Goal: Transaction & Acquisition: Purchase product/service

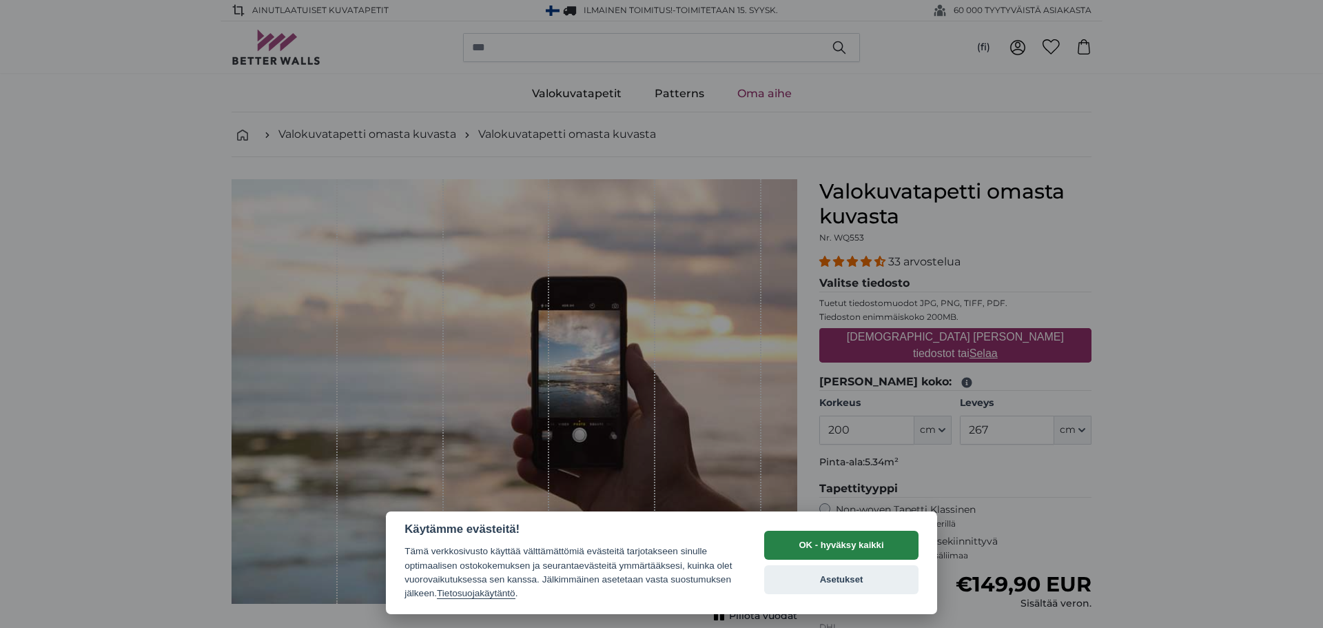
click at [831, 544] on button "OK - hyväksy kaikki" at bounding box center [841, 545] width 154 height 29
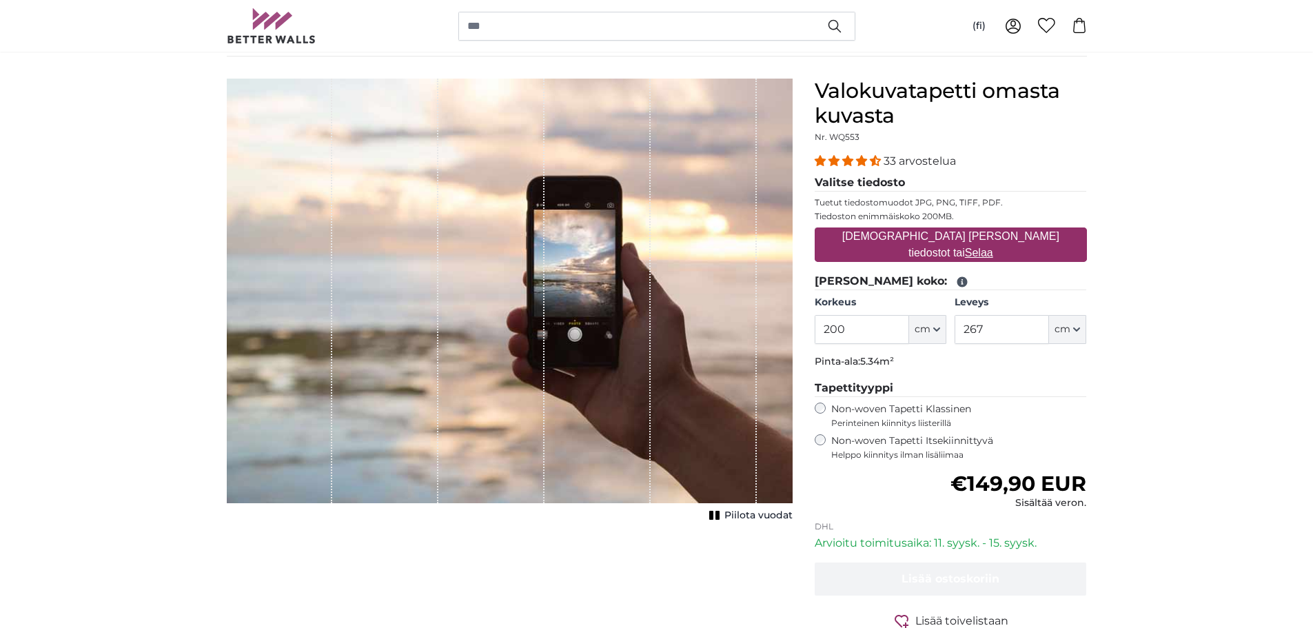
scroll to position [138, 0]
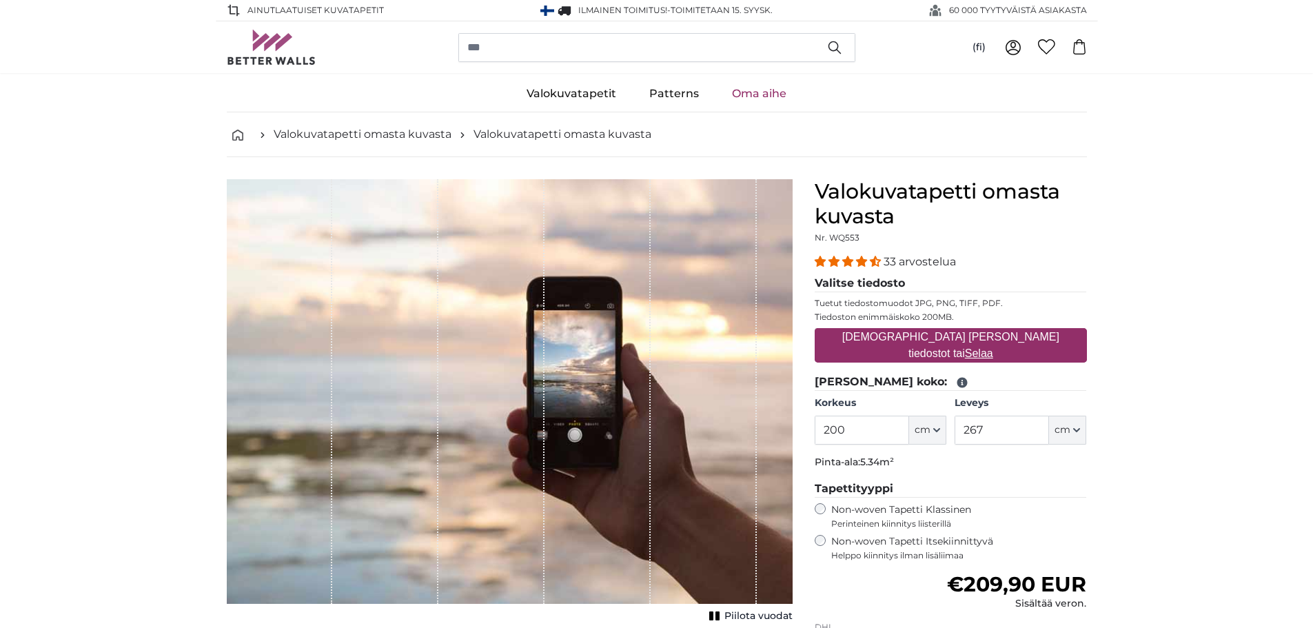
drag, startPoint x: 573, startPoint y: 364, endPoint x: 699, endPoint y: 357, distance: 125.6
click at [698, 357] on div "1 of 1" at bounding box center [510, 391] width 566 height 424
drag, startPoint x: 657, startPoint y: 352, endPoint x: 440, endPoint y: 335, distance: 217.8
click at [447, 338] on div "1 of 1" at bounding box center [510, 391] width 566 height 424
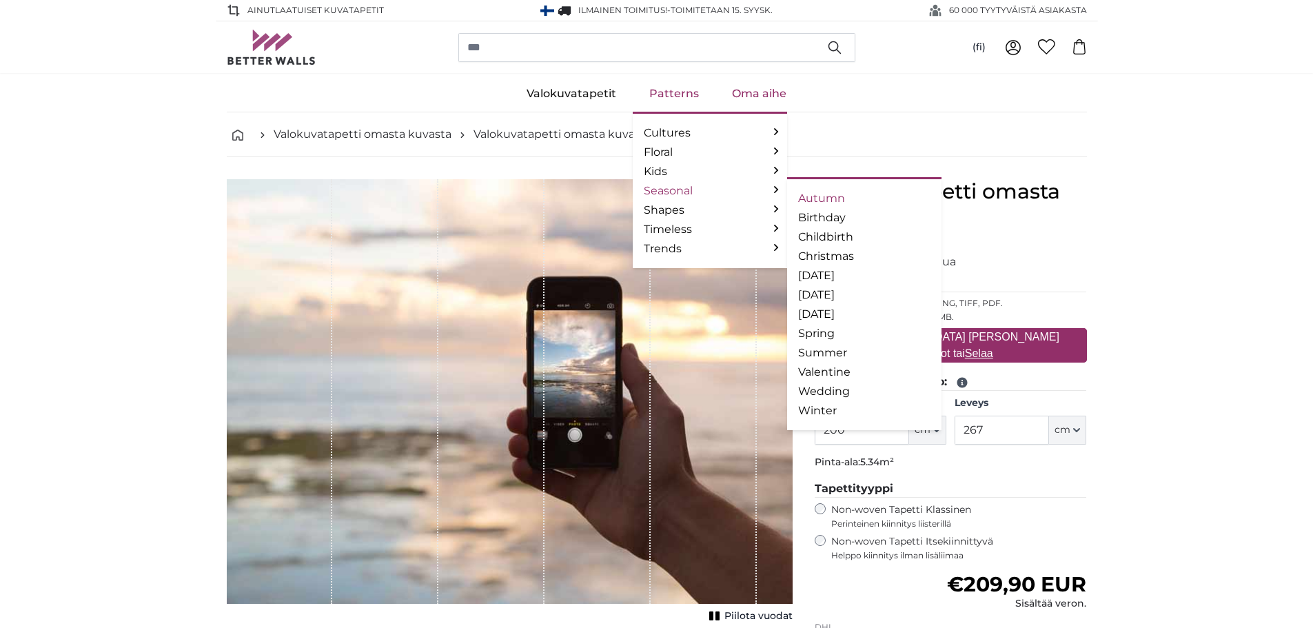
click at [828, 194] on link "Autumn" at bounding box center [864, 198] width 132 height 17
